Goal: Information Seeking & Learning: Understand process/instructions

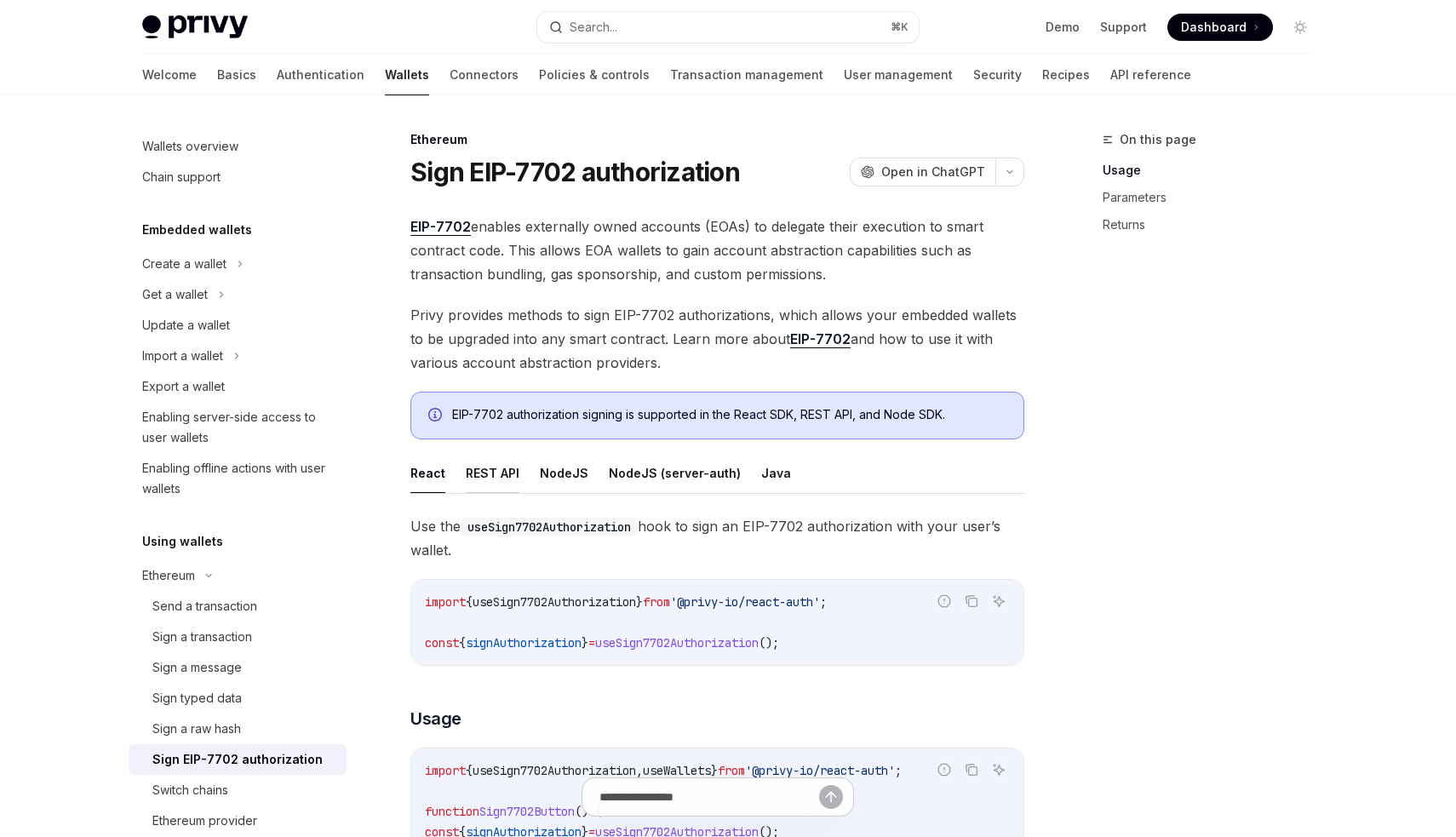
click at [481, 470] on button "REST API" at bounding box center [492, 473] width 54 height 40
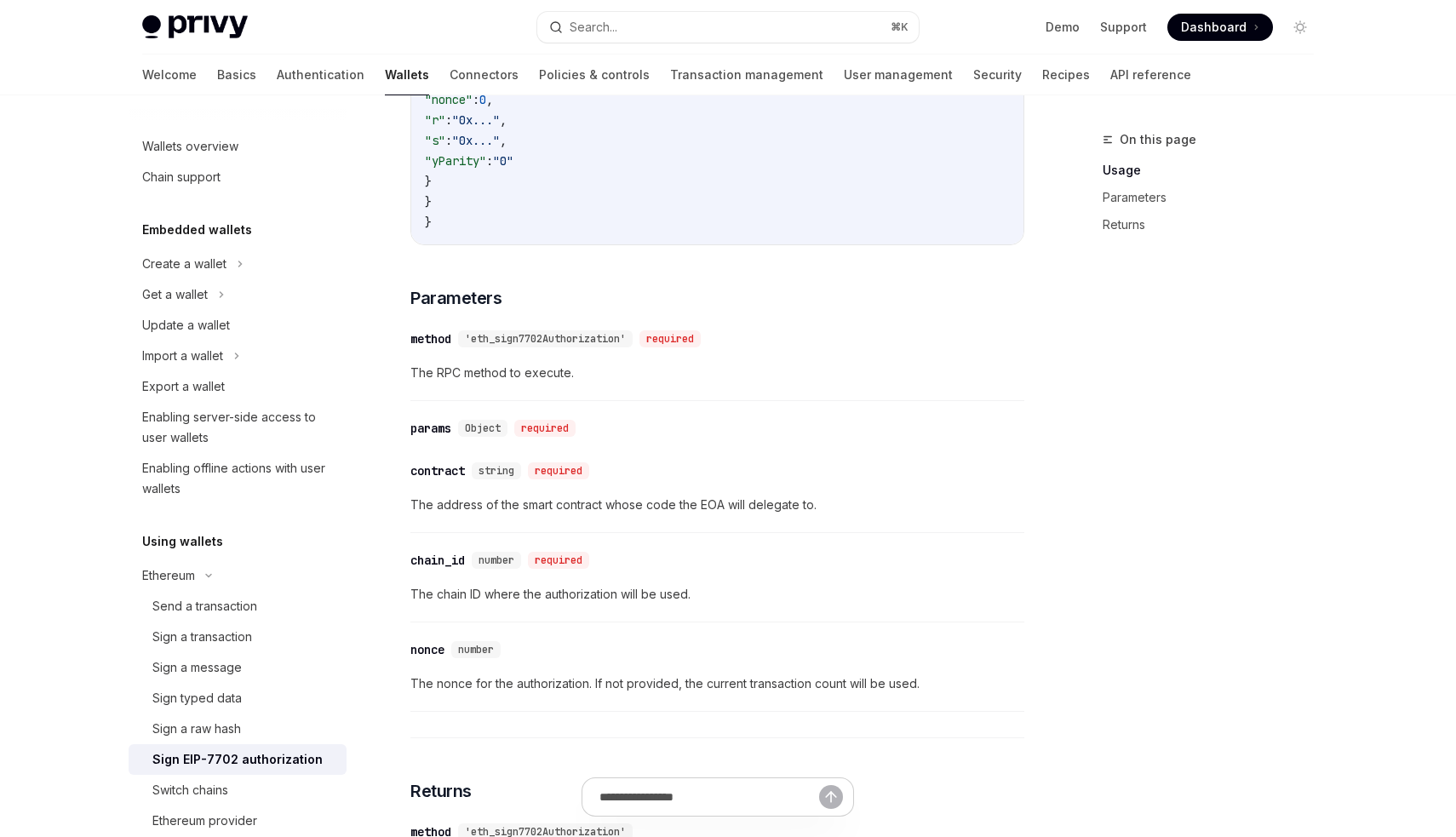
scroll to position [1099, 0]
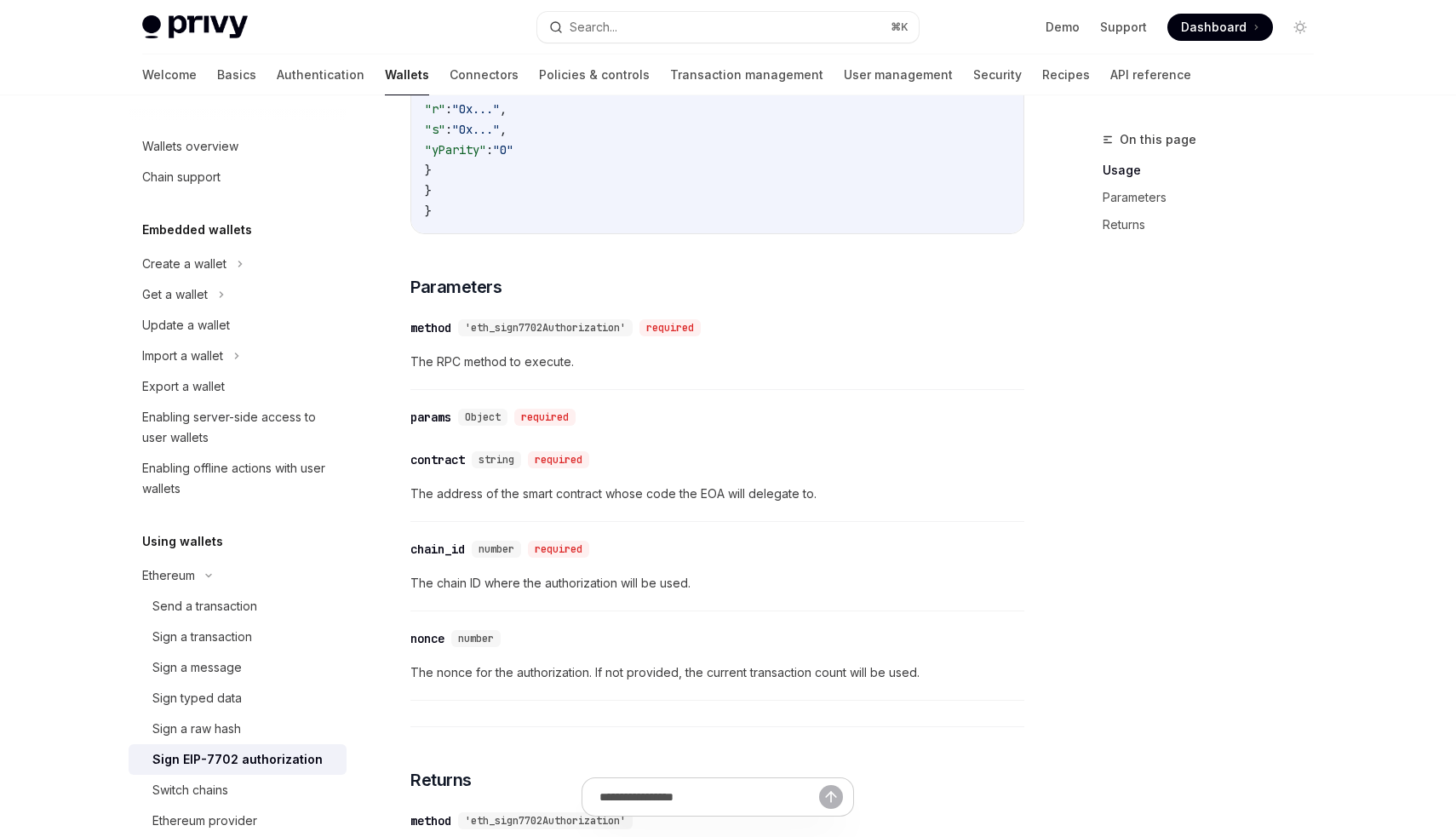
click at [651, 668] on span "The nonce for the authorization. If not provided, the current transaction count…" at bounding box center [717, 673] width 614 height 21
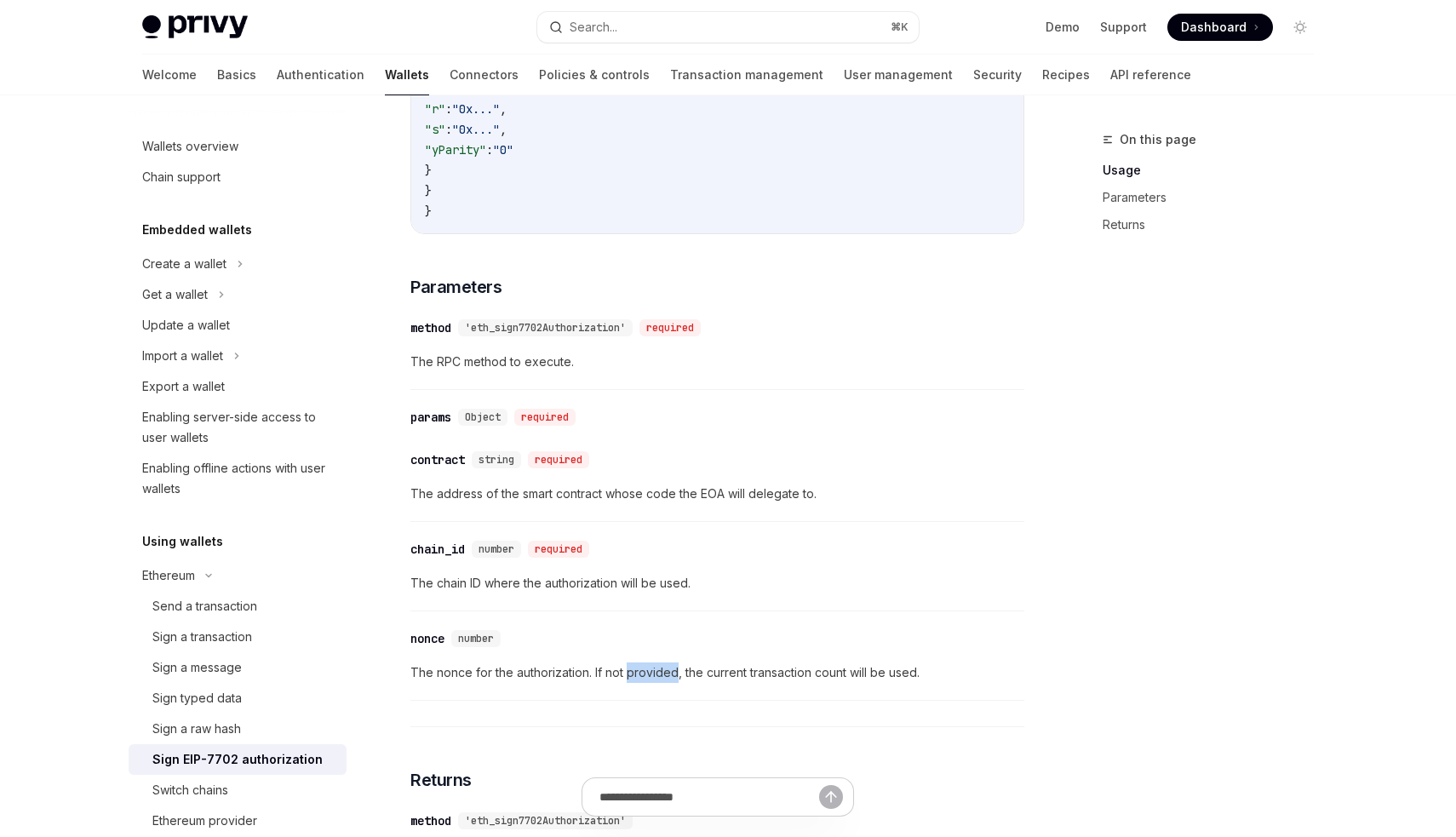
click at [651, 668] on span "The nonce for the authorization. If not provided, the current transaction count…" at bounding box center [717, 673] width 614 height 21
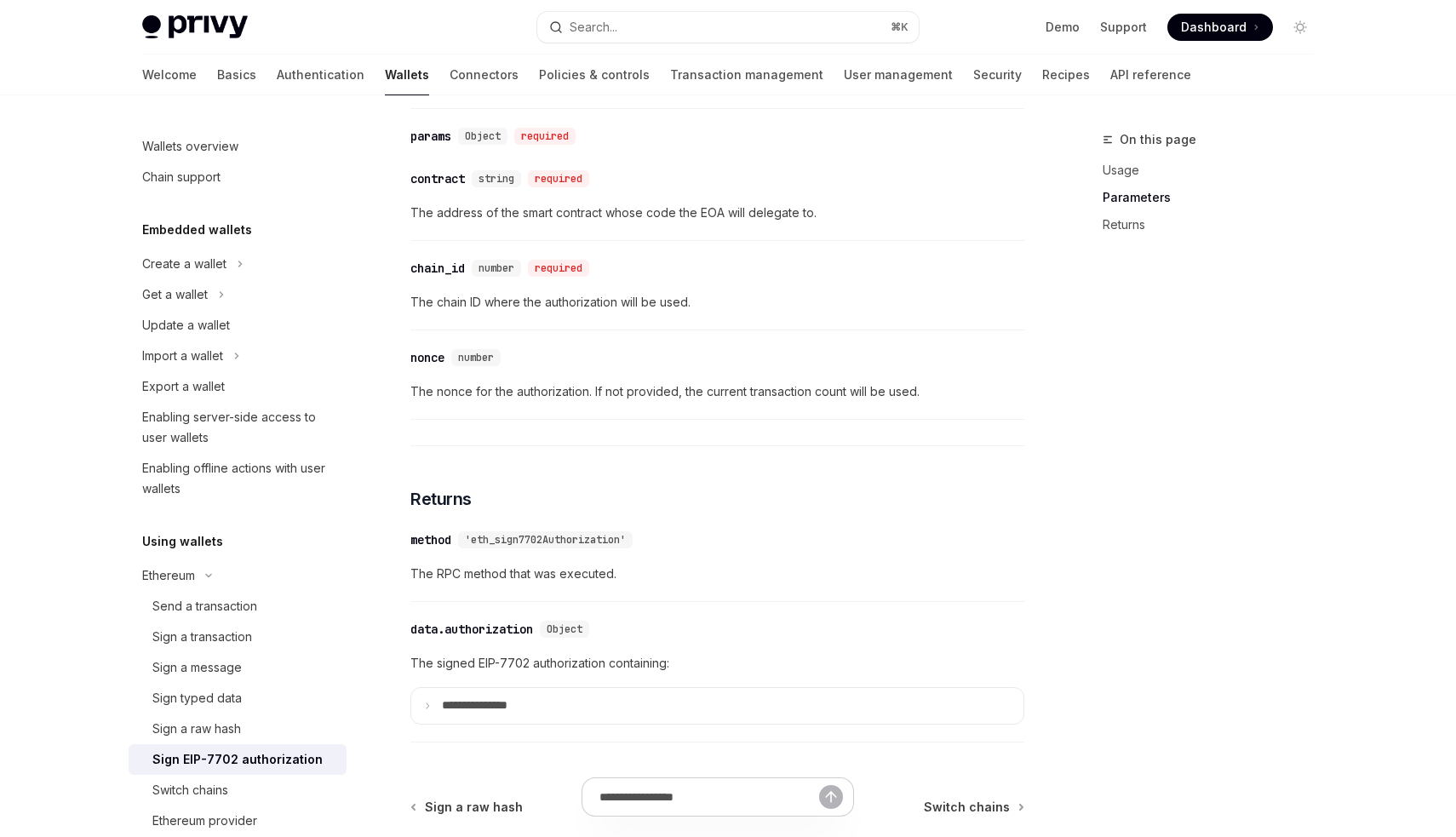
scroll to position [1407, 0]
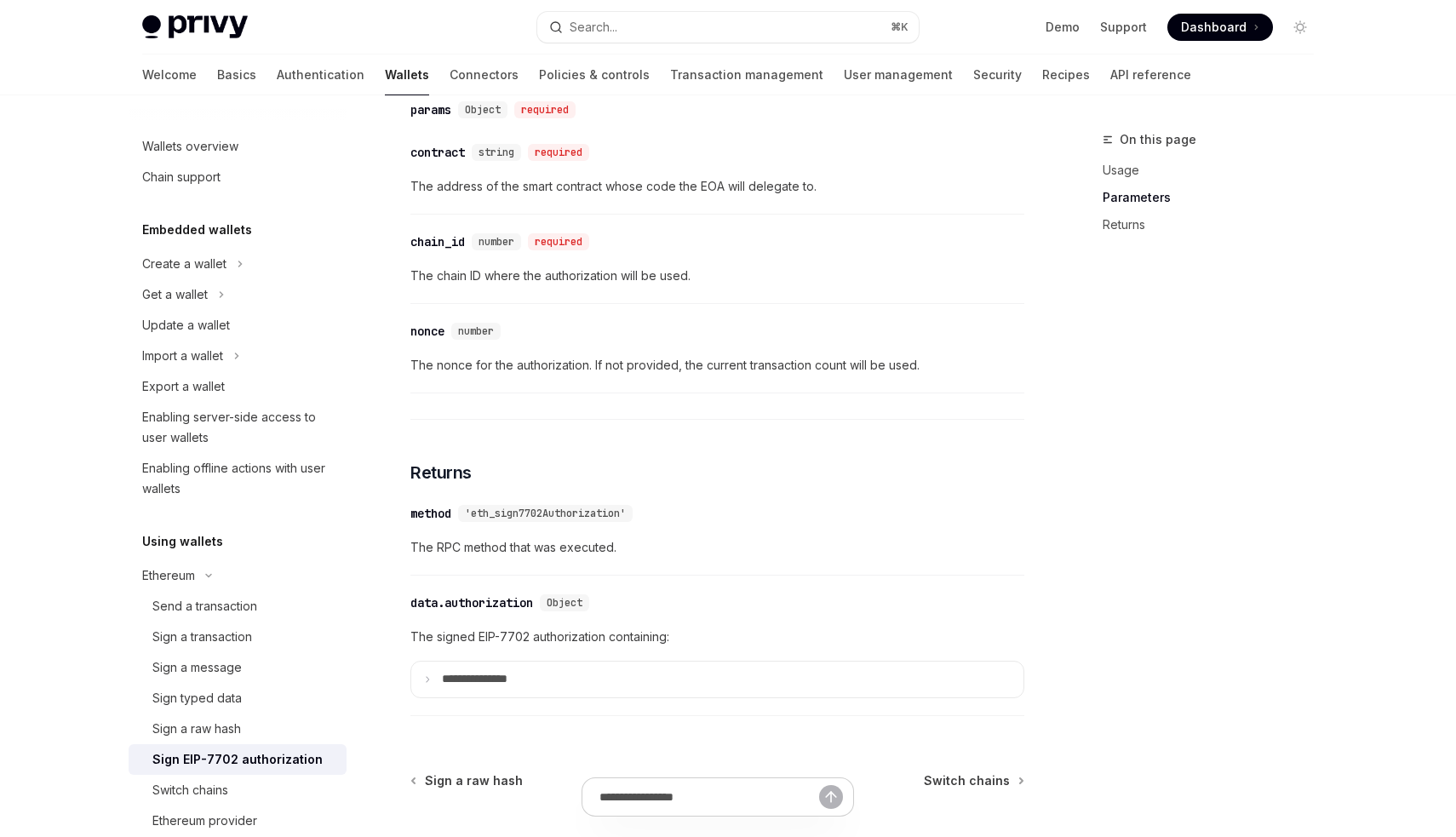
click at [651, 668] on summary "**********" at bounding box center [717, 679] width 612 height 35
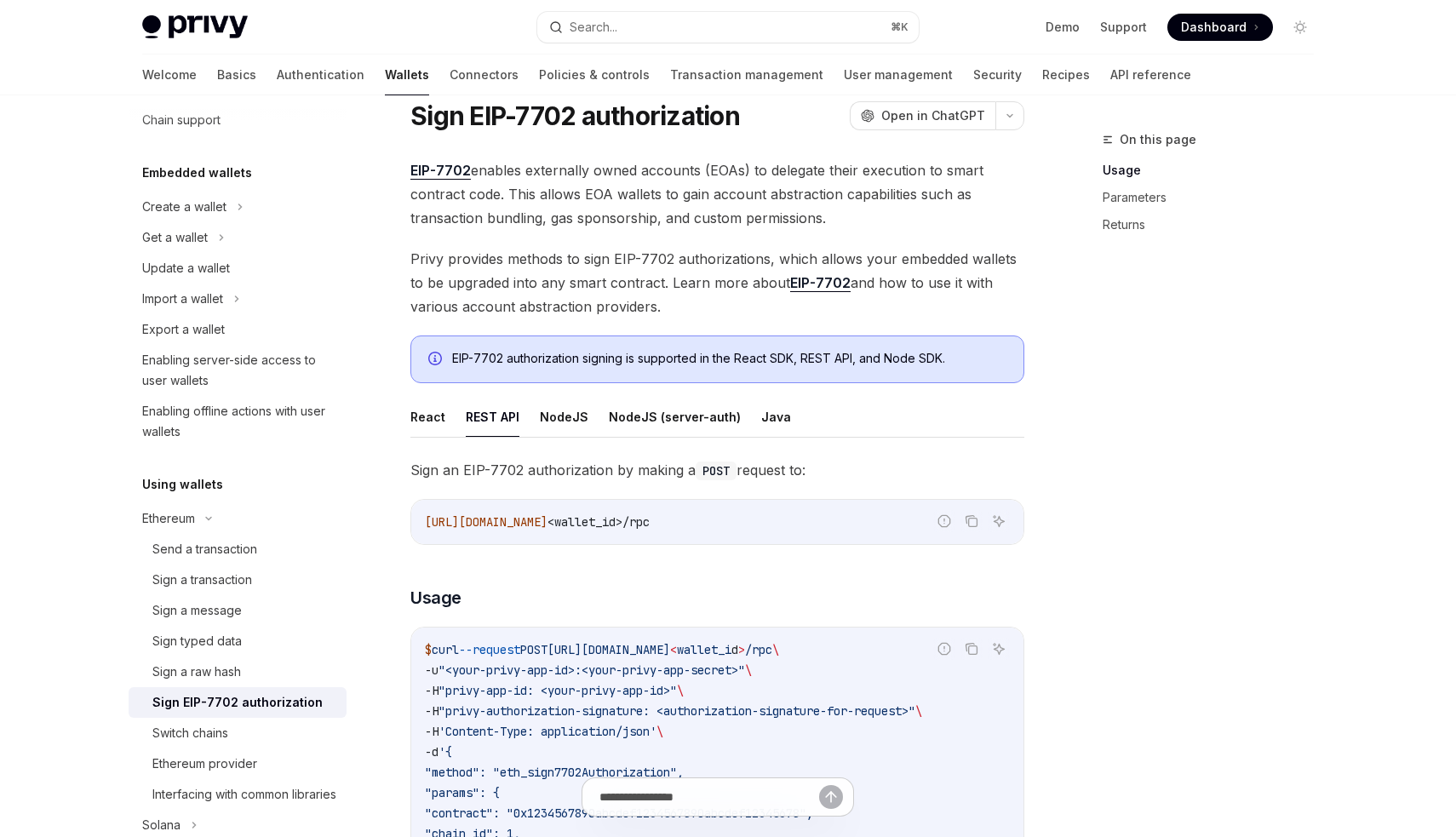
scroll to position [66, 0]
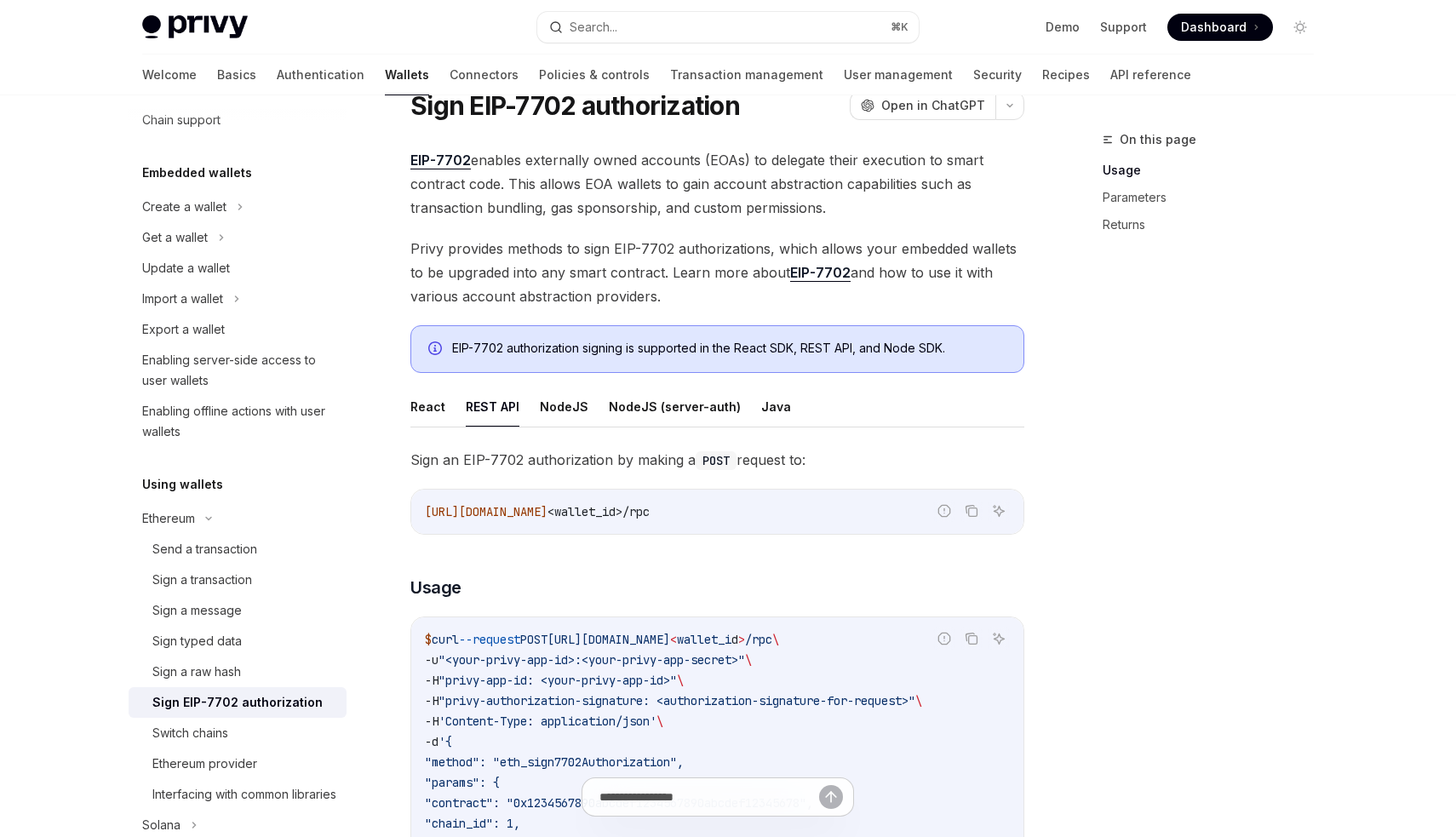
type textarea "*"
